Goal: Task Accomplishment & Management: Complete application form

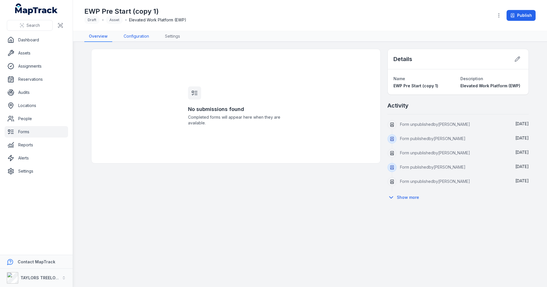
click at [129, 36] on link "Configuration" at bounding box center [136, 36] width 34 height 11
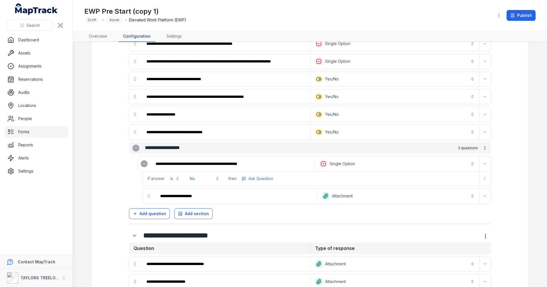
scroll to position [456, 0]
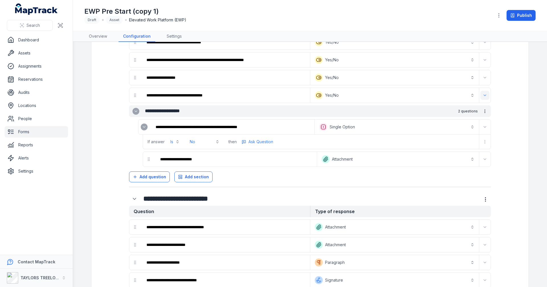
click at [486, 99] on button "Expand" at bounding box center [484, 95] width 9 height 9
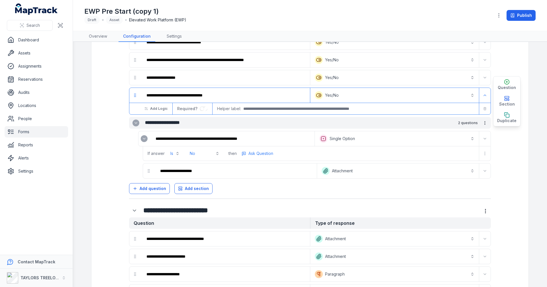
drag, startPoint x: 508, startPoint y: 103, endPoint x: 503, endPoint y: 103, distance: 5.2
click at [508, 103] on span "Section" at bounding box center [507, 104] width 16 height 6
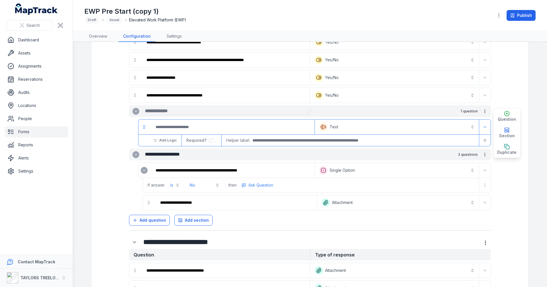
drag, startPoint x: 171, startPoint y: 109, endPoint x: 176, endPoint y: 109, distance: 5.1
click at [171, 109] on input "text" at bounding box center [225, 110] width 160 height 7
type input "*"
type input "**********"
click at [194, 130] on input ":rm7:-form-item-label" at bounding box center [232, 126] width 162 height 13
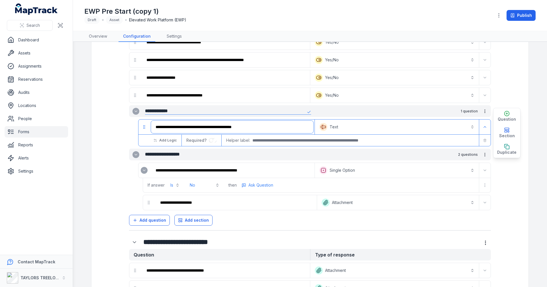
type input "**********"
click at [472, 128] on button "Text *******" at bounding box center [397, 126] width 162 height 13
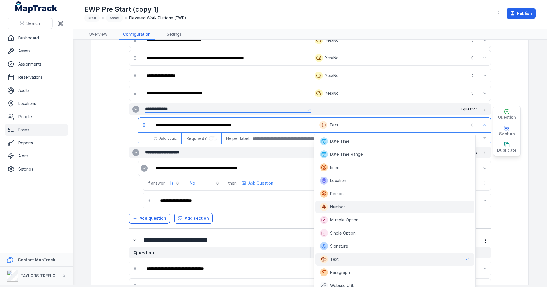
scroll to position [70, 0]
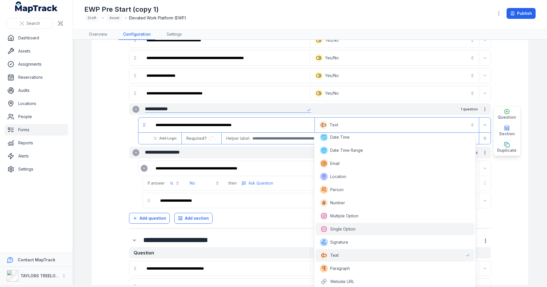
click at [345, 229] on span "Single Option" at bounding box center [342, 229] width 25 height 6
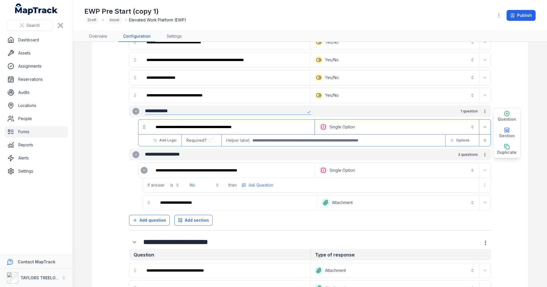
scroll to position [0, 0]
click at [453, 140] on button "Options" at bounding box center [460, 140] width 26 height 10
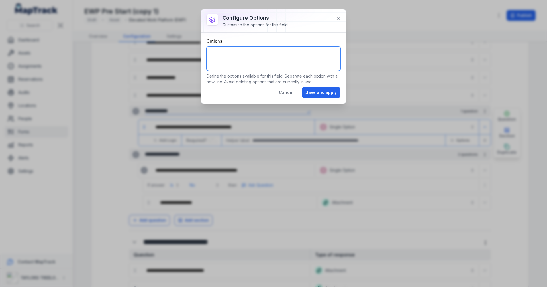
click at [250, 52] on textarea "Options" at bounding box center [274, 58] width 134 height 25
type textarea "**********"
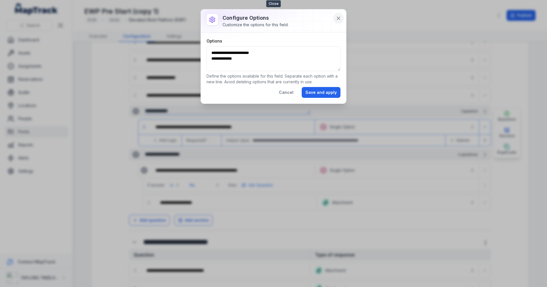
click at [338, 19] on icon at bounding box center [338, 18] width 3 height 3
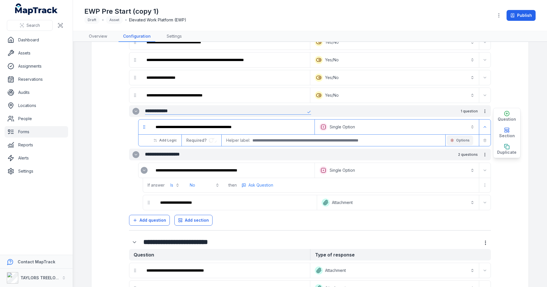
click at [456, 137] on button "Options" at bounding box center [460, 140] width 26 height 10
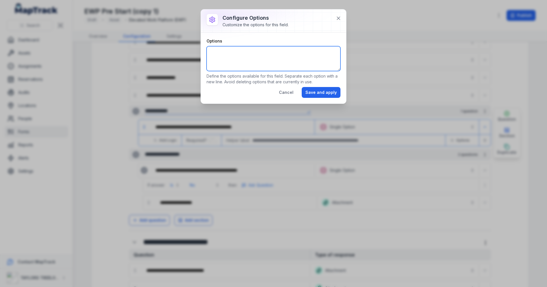
click at [272, 49] on textarea "Options" at bounding box center [274, 58] width 134 height 25
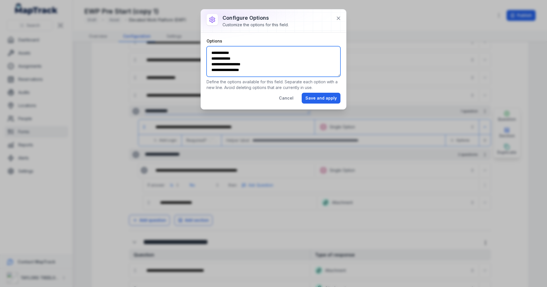
click at [247, 65] on textarea "**********" at bounding box center [274, 61] width 134 height 30
type textarea "**********"
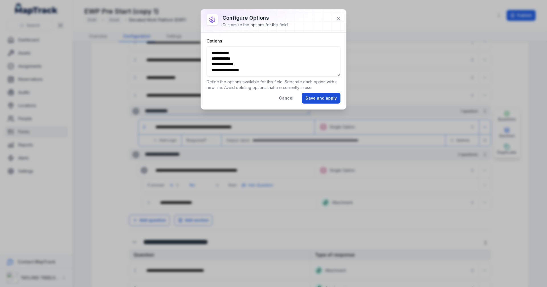
click at [333, 101] on button "Save and apply" at bounding box center [321, 98] width 39 height 11
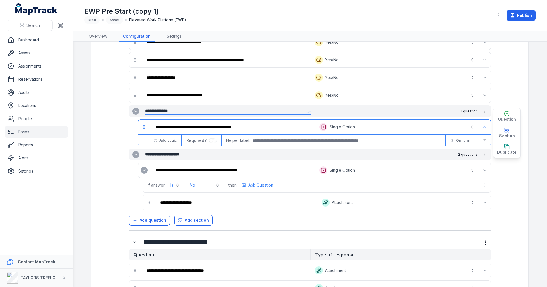
click at [340, 171] on button "**********" at bounding box center [397, 170] width 162 height 13
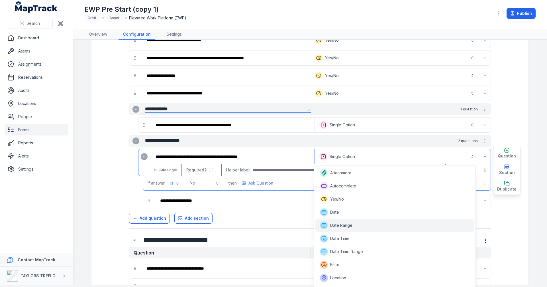
scroll to position [50, 0]
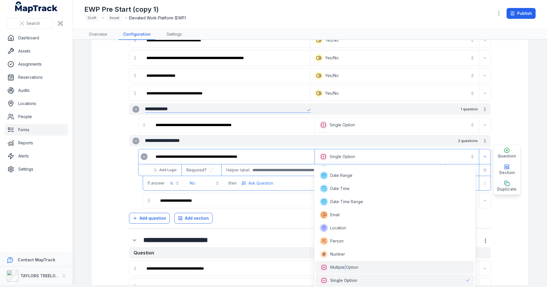
drag, startPoint x: 346, startPoint y: 263, endPoint x: 367, endPoint y: 236, distance: 34.0
click at [346, 263] on div "Multiple Option" at bounding box center [394, 267] width 159 height 13
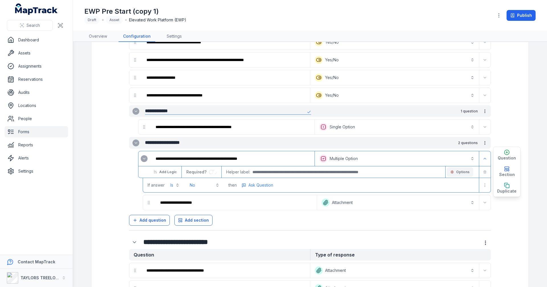
click at [463, 173] on span "Options" at bounding box center [462, 171] width 13 height 5
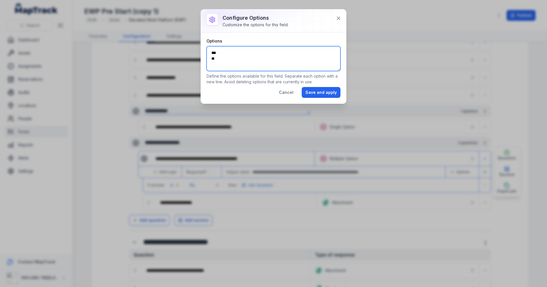
click at [221, 51] on textarea "*** **" at bounding box center [274, 58] width 134 height 25
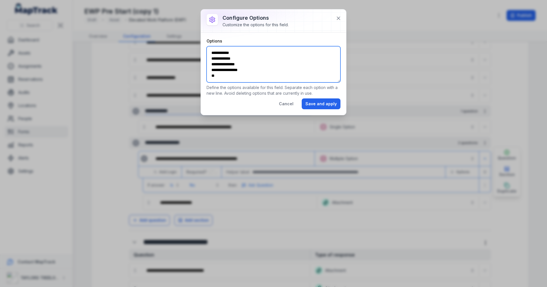
click at [241, 78] on textarea "**********" at bounding box center [274, 64] width 134 height 36
type textarea "**********"
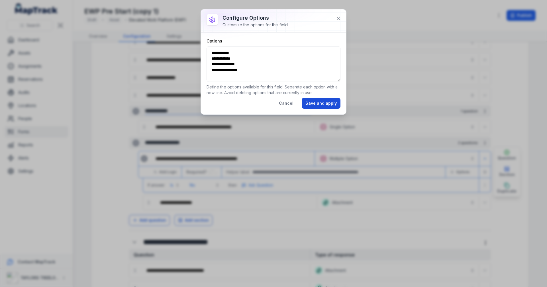
click at [316, 102] on button "Save and apply" at bounding box center [321, 103] width 39 height 11
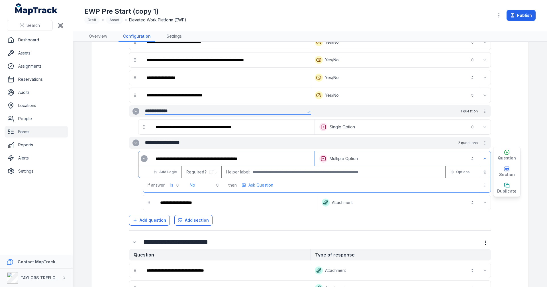
click at [216, 186] on button "No" at bounding box center [204, 185] width 36 height 10
click at [183, 221] on span "oil leads found" at bounding box center [182, 221] width 28 height 6
click at [234, 206] on input "**********" at bounding box center [236, 202] width 160 height 13
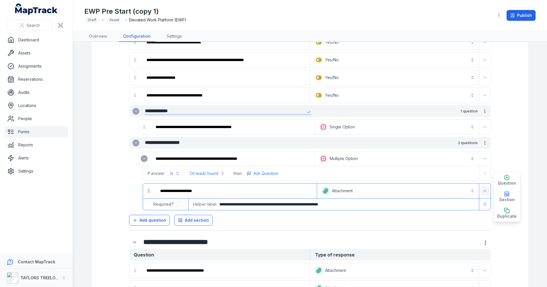
click at [485, 191] on button "Expand" at bounding box center [484, 190] width 9 height 9
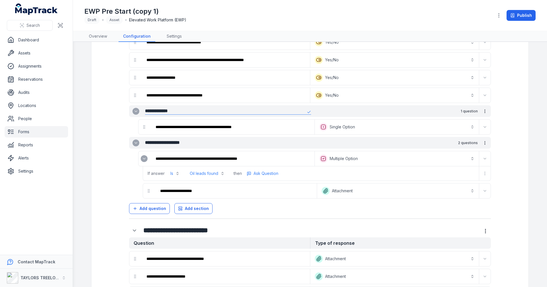
click at [142, 158] on icon "Expand" at bounding box center [144, 158] width 5 height 5
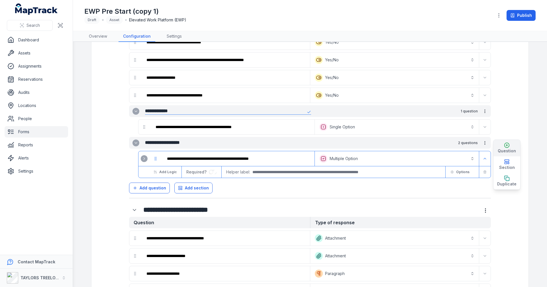
click at [504, 150] on span "Question" at bounding box center [507, 151] width 18 height 6
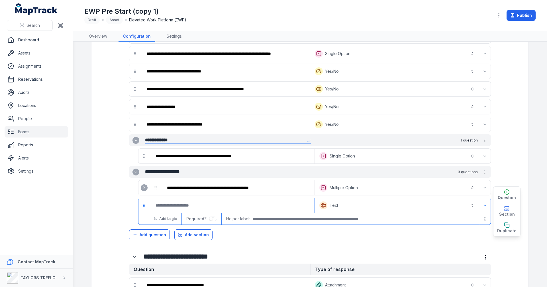
scroll to position [399, 0]
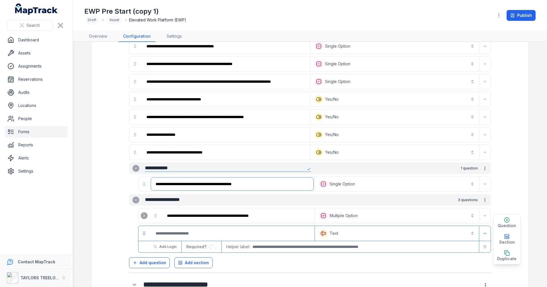
click at [263, 185] on input "**********" at bounding box center [232, 183] width 162 height 13
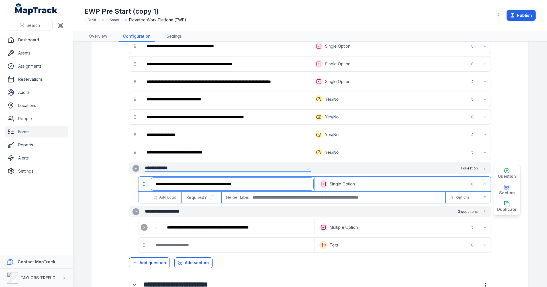
click at [144, 184] on icon "drag" at bounding box center [144, 183] width 5 height 5
click at [144, 229] on icon "Expand" at bounding box center [144, 227] width 5 height 5
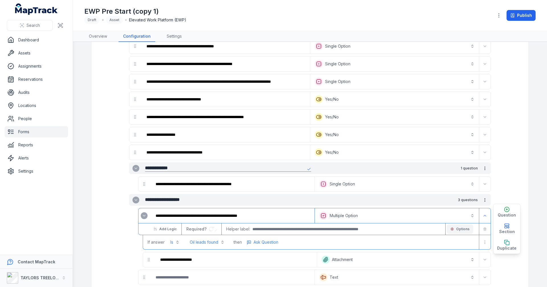
click at [456, 228] on span "Options" at bounding box center [462, 228] width 13 height 5
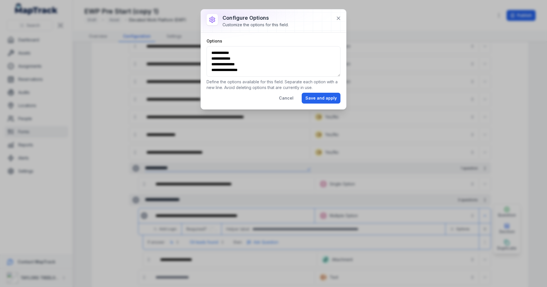
click at [451, 227] on div "**********" at bounding box center [273, 143] width 547 height 287
click at [293, 99] on button "Cancel" at bounding box center [286, 98] width 22 height 11
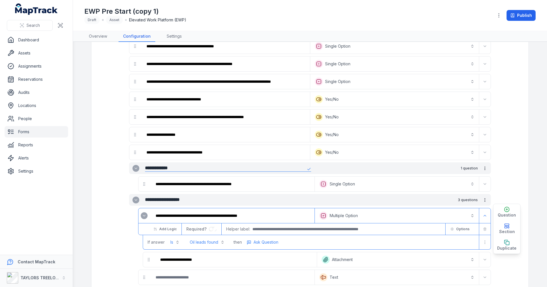
click at [469, 214] on button "**********" at bounding box center [397, 215] width 162 height 13
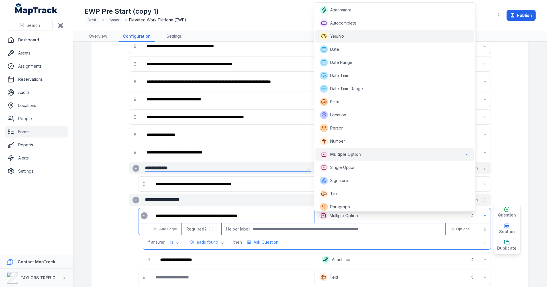
click at [338, 40] on span "Yes/No" at bounding box center [332, 36] width 24 height 8
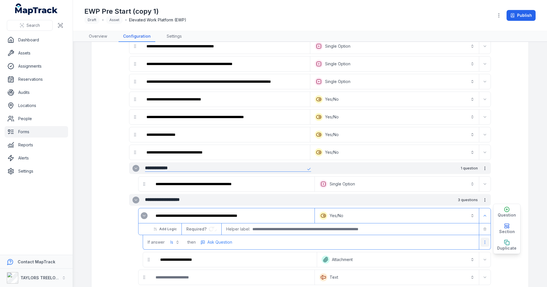
click at [483, 243] on icon "more-detail" at bounding box center [485, 242] width 5 height 5
click at [450, 266] on div "Remove Logic" at bounding box center [453, 266] width 64 height 10
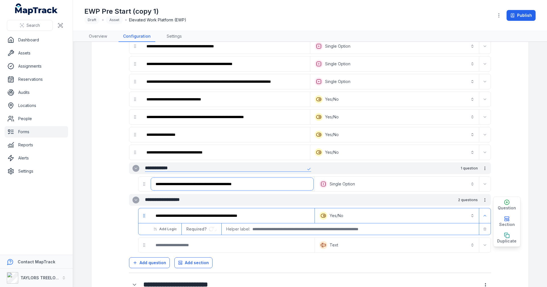
drag, startPoint x: 277, startPoint y: 186, endPoint x: 291, endPoint y: 185, distance: 14.6
click at [277, 186] on input "**********" at bounding box center [232, 183] width 162 height 13
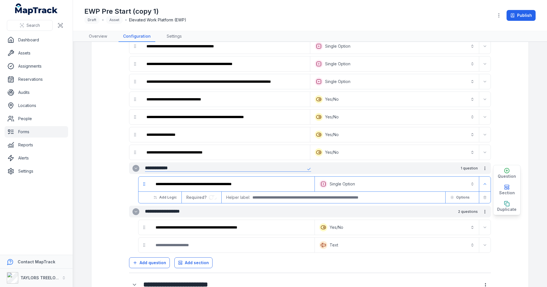
drag, startPoint x: 351, startPoint y: 183, endPoint x: 354, endPoint y: 184, distance: 3.2
click at [351, 184] on button "**********" at bounding box center [397, 183] width 162 height 13
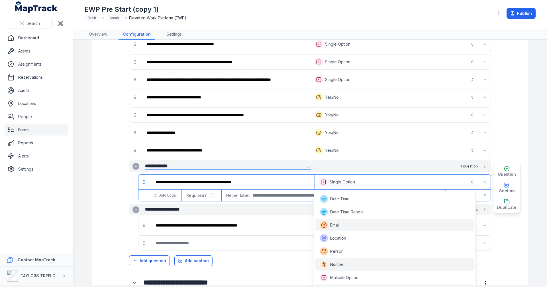
scroll to position [75, 0]
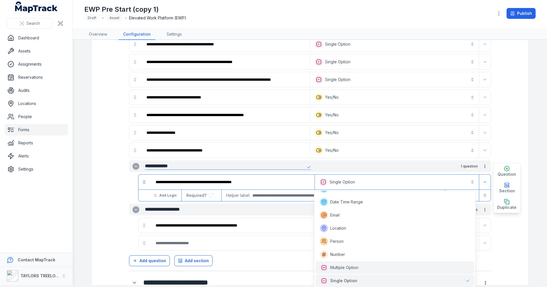
click at [342, 269] on span "Multiple Option" at bounding box center [344, 267] width 28 height 6
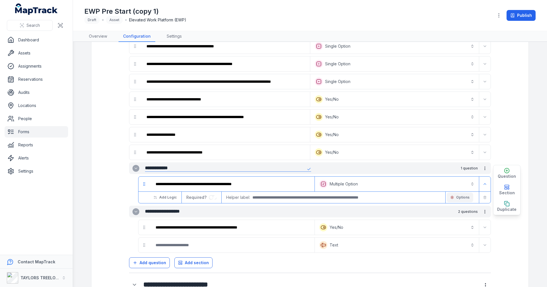
click at [461, 198] on span "Options" at bounding box center [462, 197] width 13 height 5
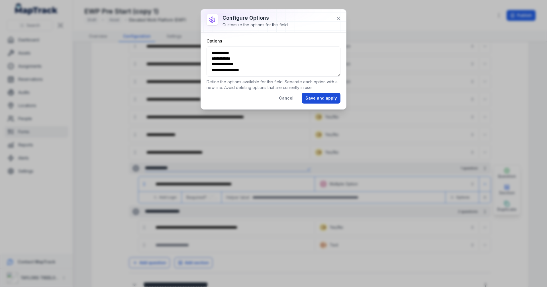
click at [323, 98] on button "Save and apply" at bounding box center [321, 98] width 39 height 11
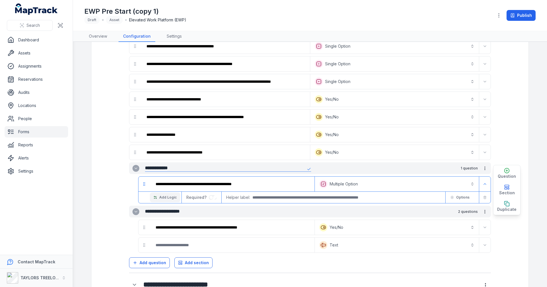
click at [169, 197] on span "Add Logic" at bounding box center [167, 197] width 17 height 5
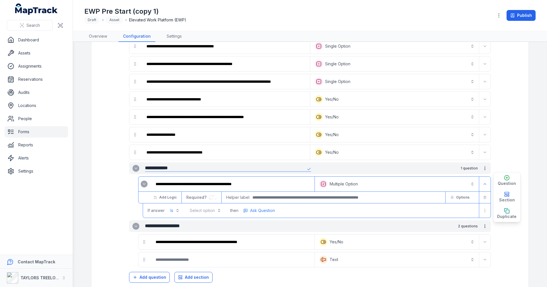
click at [216, 211] on button "Select option" at bounding box center [205, 210] width 38 height 10
drag, startPoint x: 209, startPoint y: 245, endPoint x: 232, endPoint y: 234, distance: 24.8
click at [209, 244] on span "Oil leaks found" at bounding box center [204, 246] width 26 height 6
click at [268, 211] on span "Ask Question" at bounding box center [265, 210] width 25 height 6
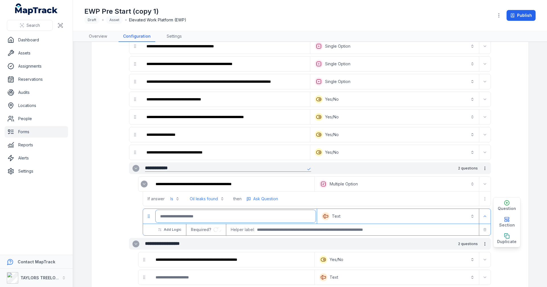
click at [214, 218] on input ":rr0:-form-item-label" at bounding box center [236, 216] width 160 height 13
type input "**********"
click at [469, 216] on button "Text *******" at bounding box center [398, 216] width 160 height 13
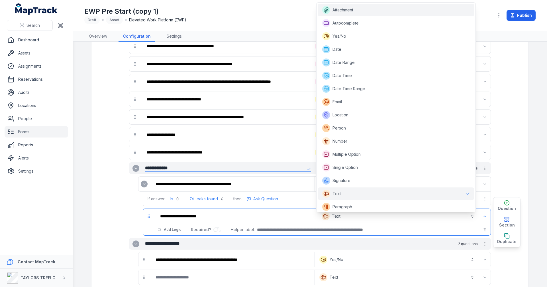
drag, startPoint x: 348, startPoint y: 14, endPoint x: 349, endPoint y: 21, distance: 6.6
click at [348, 14] on div "Attachment" at bounding box center [396, 10] width 157 height 13
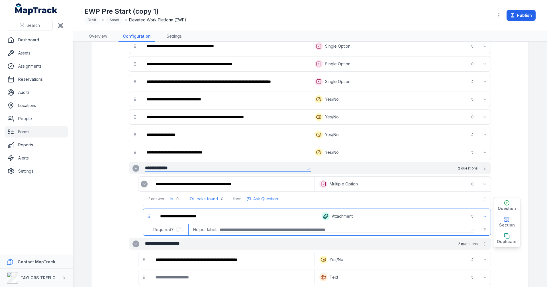
click at [361, 229] on input "text" at bounding box center [343, 229] width 249 height 6
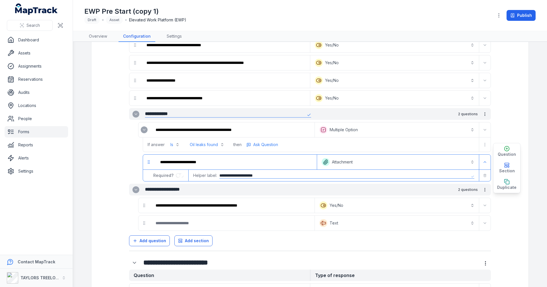
scroll to position [566, 0]
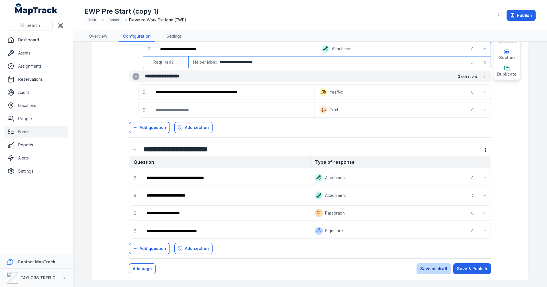
type input "**********"
click at [438, 267] on button "Save as draft" at bounding box center [433, 268] width 34 height 11
click at [437, 269] on button "Save as draft" at bounding box center [433, 268] width 34 height 11
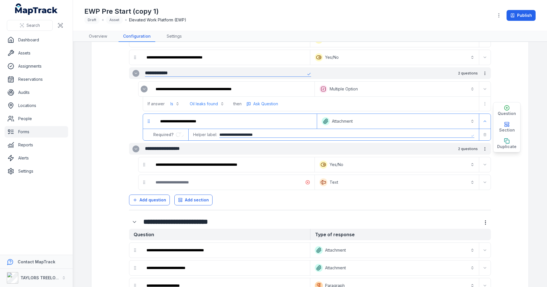
scroll to position [481, 0]
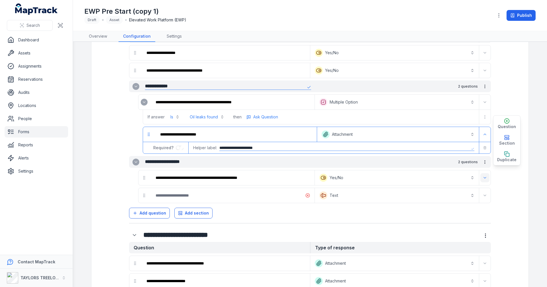
click at [485, 179] on icon "Expand" at bounding box center [485, 177] width 5 height 5
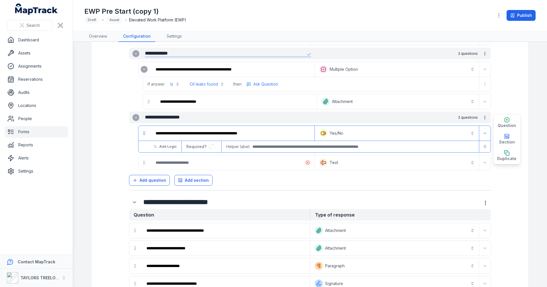
scroll to position [566, 0]
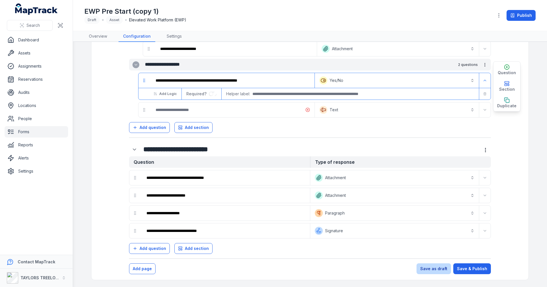
click at [430, 268] on button "Save as draft" at bounding box center [433, 268] width 34 height 11
click at [430, 269] on button "Save as draft" at bounding box center [433, 268] width 34 height 11
drag, startPoint x: 430, startPoint y: 269, endPoint x: 462, endPoint y: 269, distance: 31.6
click at [431, 268] on button "Save as draft" at bounding box center [433, 268] width 34 height 11
click at [471, 269] on button "Save & Publish" at bounding box center [472, 268] width 38 height 11
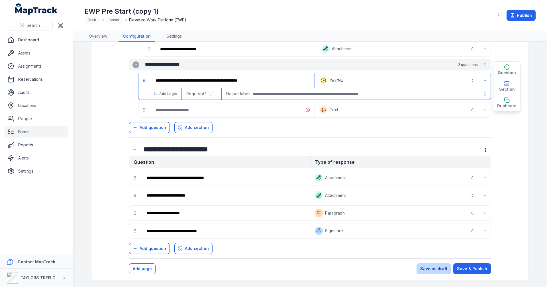
click at [442, 268] on button "Save as draft" at bounding box center [433, 268] width 34 height 11
click at [436, 270] on button "Save as draft" at bounding box center [433, 268] width 34 height 11
click at [483, 81] on icon "Expand" at bounding box center [485, 80] width 5 height 5
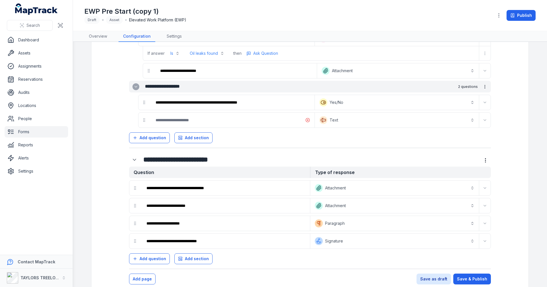
scroll to position [554, 0]
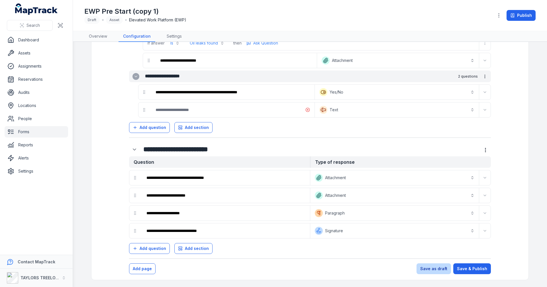
click at [445, 269] on button "Save as draft" at bounding box center [433, 268] width 34 height 11
click at [463, 266] on button "Save & Publish" at bounding box center [472, 268] width 38 height 11
drag, startPoint x: 436, startPoint y: 266, endPoint x: 460, endPoint y: 265, distance: 23.9
click at [436, 266] on button "Save as draft" at bounding box center [433, 268] width 34 height 11
click at [470, 266] on button "Save & Publish" at bounding box center [472, 268] width 38 height 11
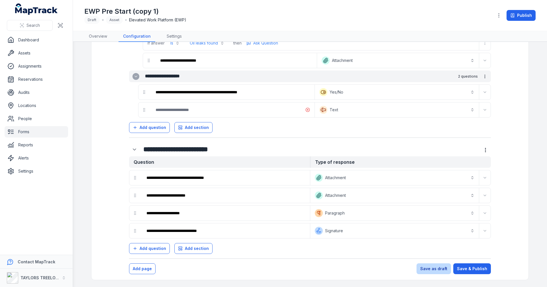
drag, startPoint x: 444, startPoint y: 266, endPoint x: 461, endPoint y: 266, distance: 17.4
click at [445, 266] on button "Save as draft" at bounding box center [433, 268] width 34 height 11
click at [466, 267] on button "Save & Publish" at bounding box center [472, 268] width 38 height 11
drag, startPoint x: 436, startPoint y: 269, endPoint x: 456, endPoint y: 269, distance: 19.7
click at [436, 269] on button "Save as draft" at bounding box center [433, 268] width 34 height 11
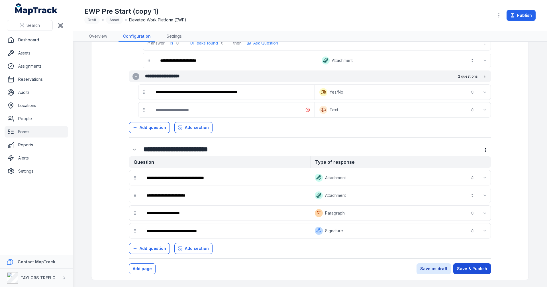
click at [465, 270] on button "Save & Publish" at bounding box center [472, 268] width 38 height 11
click at [428, 270] on button "Save as draft" at bounding box center [433, 268] width 34 height 11
click at [461, 270] on button "Save & Publish" at bounding box center [472, 268] width 38 height 11
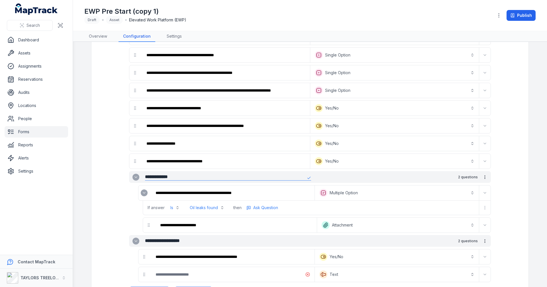
scroll to position [399, 0]
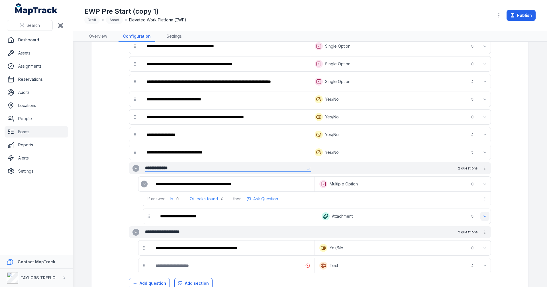
click at [484, 216] on icon "Expand" at bounding box center [485, 215] width 2 height 1
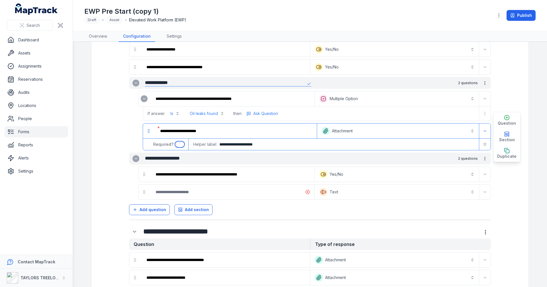
scroll to position [566, 0]
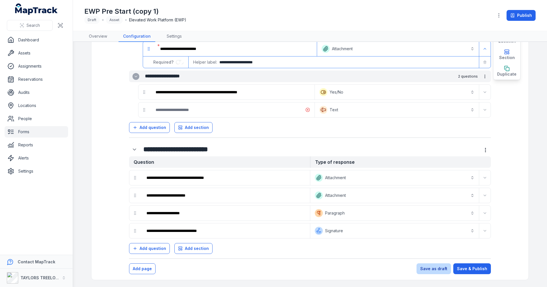
click at [435, 272] on button "Save as draft" at bounding box center [433, 268] width 34 height 11
click at [466, 271] on button "Save & Publish" at bounding box center [472, 268] width 38 height 11
drag, startPoint x: 434, startPoint y: 268, endPoint x: 436, endPoint y: 267, distance: 2.9
click at [434, 268] on button "Save as draft" at bounding box center [433, 268] width 34 height 11
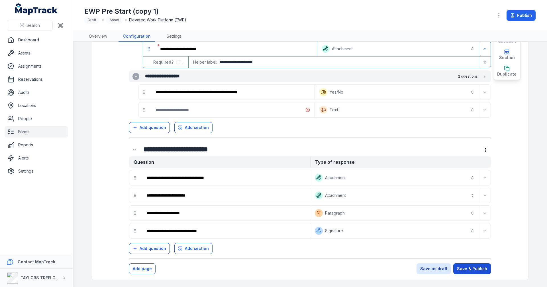
drag, startPoint x: 468, startPoint y: 270, endPoint x: 451, endPoint y: 270, distance: 17.7
click at [468, 270] on button "Save & Publish" at bounding box center [472, 268] width 38 height 11
click at [442, 270] on button "Save as draft" at bounding box center [433, 268] width 34 height 11
drag, startPoint x: 461, startPoint y: 270, endPoint x: 437, endPoint y: 269, distance: 24.3
click at [460, 270] on button "Save & Publish" at bounding box center [472, 268] width 38 height 11
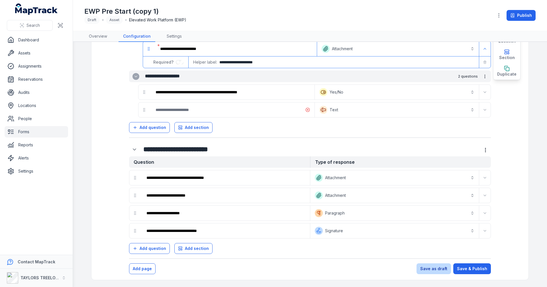
drag, startPoint x: 436, startPoint y: 269, endPoint x: 444, endPoint y: 268, distance: 8.3
click at [436, 269] on button "Save as draft" at bounding box center [433, 268] width 34 height 11
click at [462, 268] on button "Save & Publish" at bounding box center [472, 268] width 38 height 11
click at [436, 269] on button "Save as draft" at bounding box center [433, 268] width 34 height 11
click at [460, 269] on button "Save & Publish" at bounding box center [472, 268] width 38 height 11
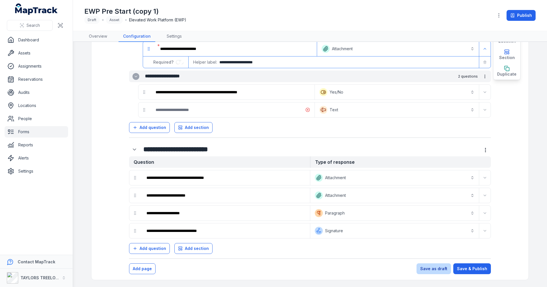
click at [440, 267] on button "Save as draft" at bounding box center [433, 268] width 34 height 11
click at [462, 268] on button "Save & Publish" at bounding box center [472, 268] width 38 height 11
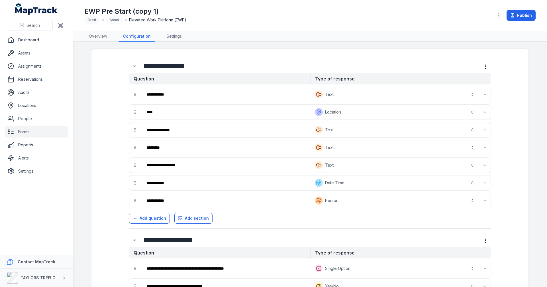
scroll to position [0, 0]
click at [526, 16] on button "Publish" at bounding box center [520, 15] width 29 height 11
